Goal: Check status: Check status

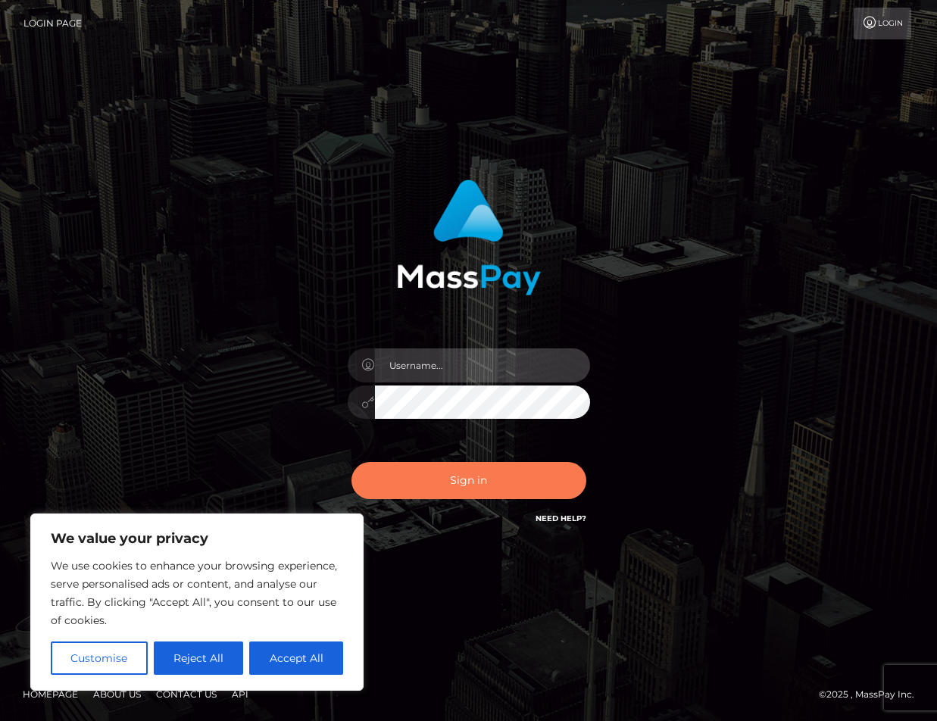
type input "rhai.club"
click at [477, 474] on button "Sign in" at bounding box center [468, 480] width 235 height 37
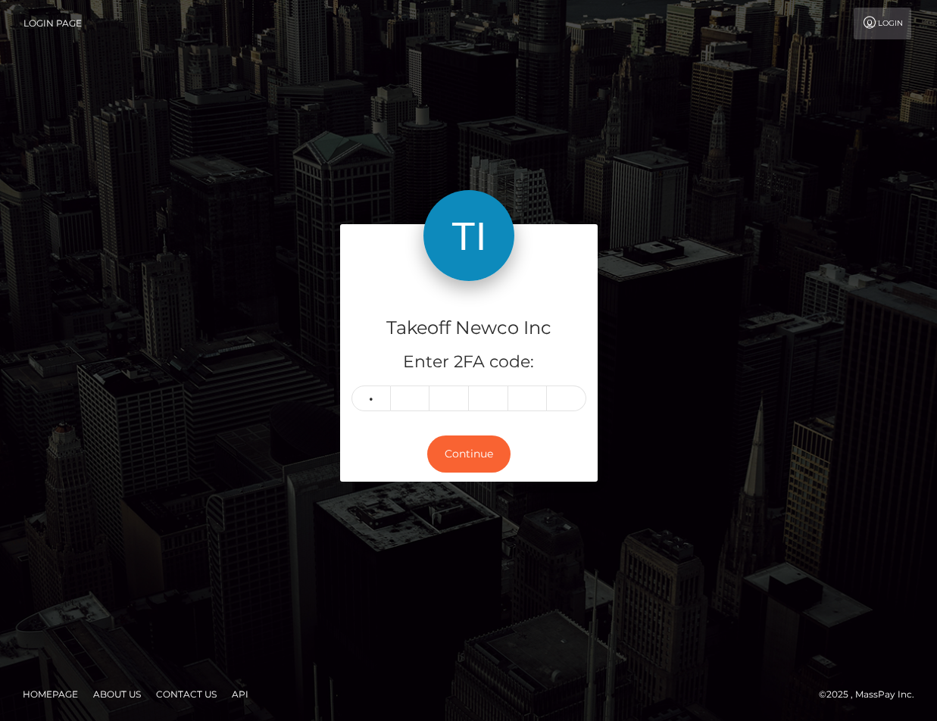
type input "3"
type input "8"
type input "6"
type input "8"
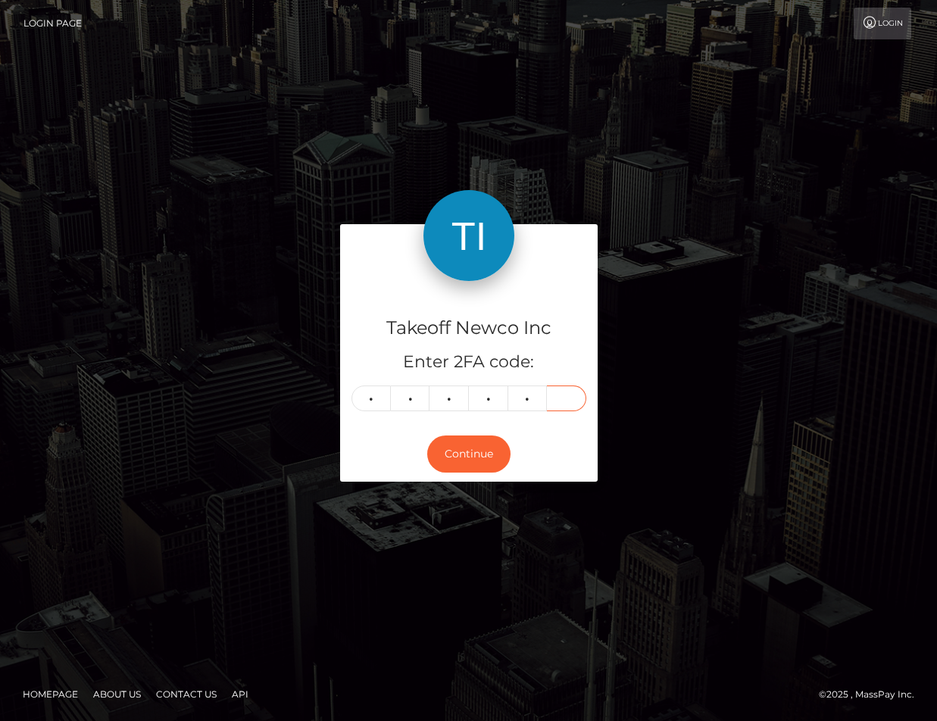
type input "6"
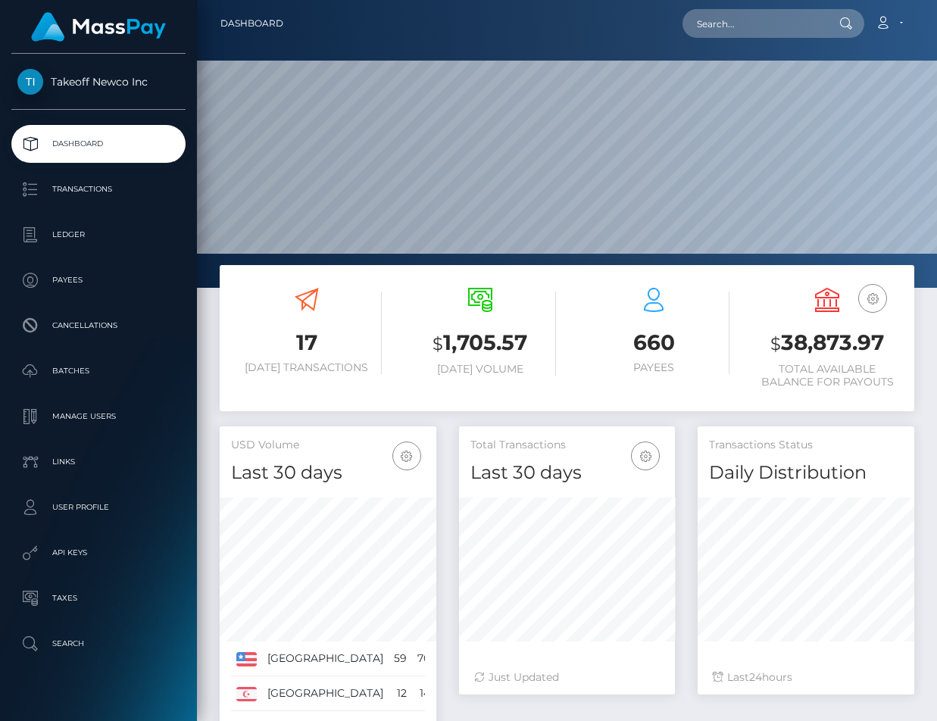
click at [324, 351] on h3 "17" at bounding box center [306, 343] width 151 height 30
click at [52, 176] on link "Transactions" at bounding box center [98, 189] width 174 height 38
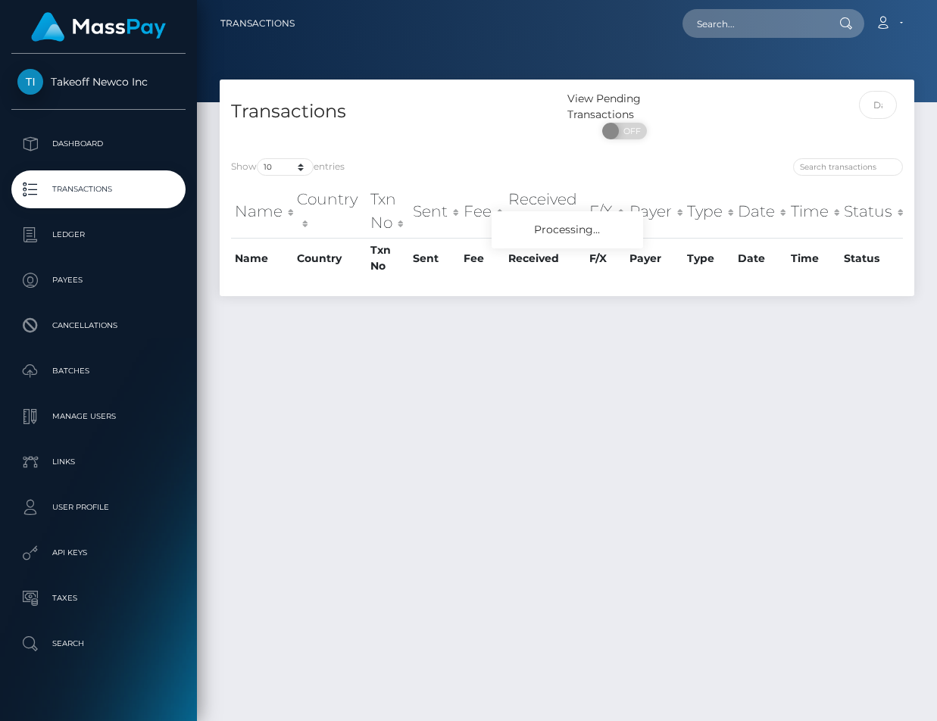
click at [80, 226] on p "Ledger" at bounding box center [98, 234] width 162 height 23
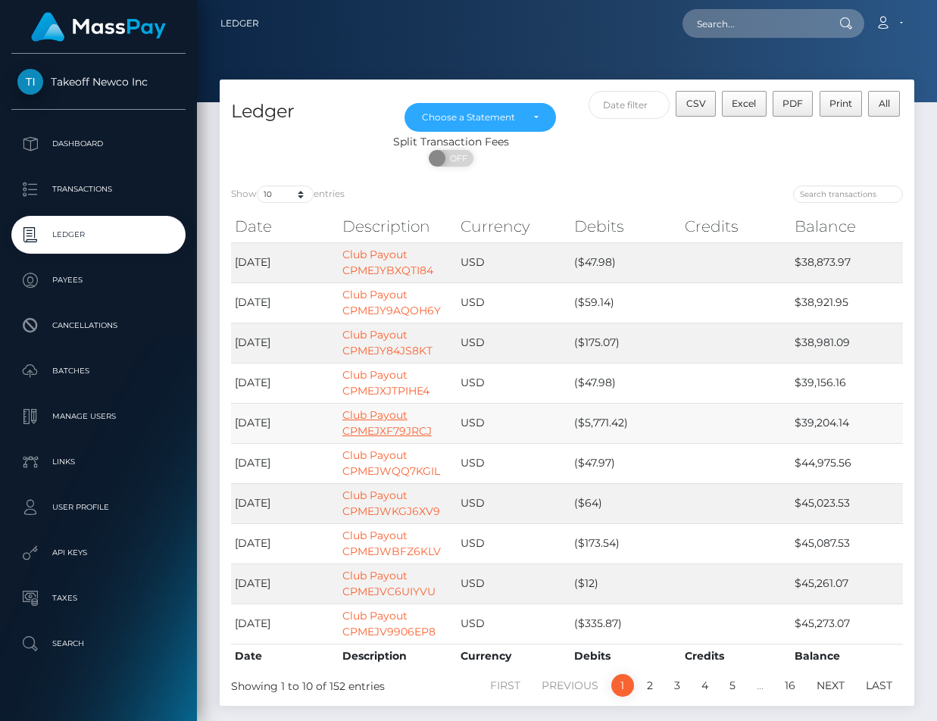
click at [366, 418] on link "Club Payout CPMEJXF79JRCJ" at bounding box center [386, 423] width 89 height 30
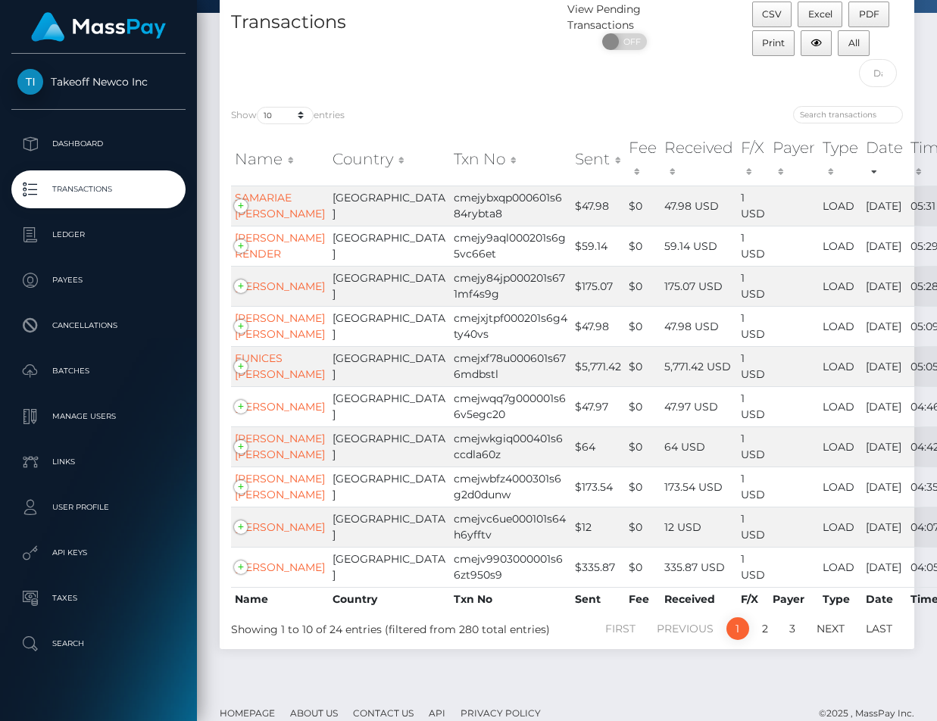
scroll to position [251, 0]
